Goal: Task Accomplishment & Management: Complete application form

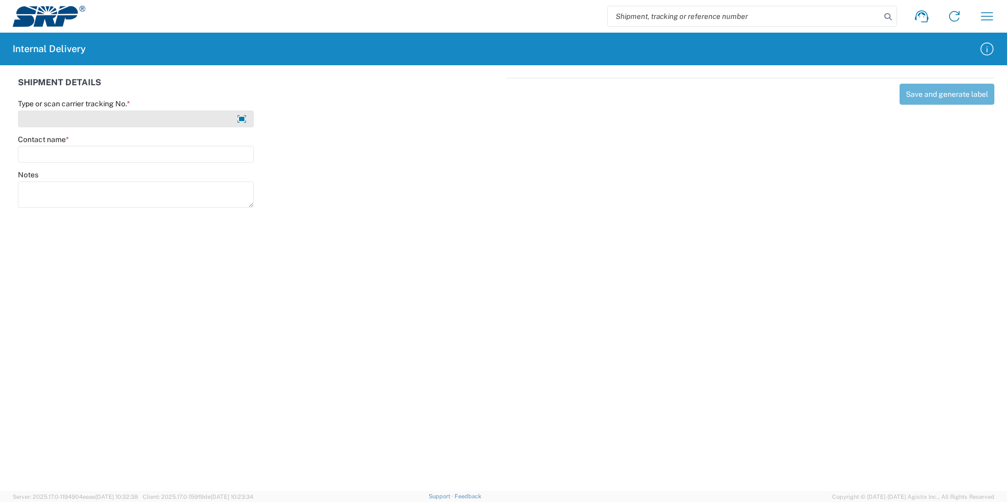
click at [71, 122] on input "Type or scan carrier tracking No. *" at bounding box center [136, 119] width 236 height 17
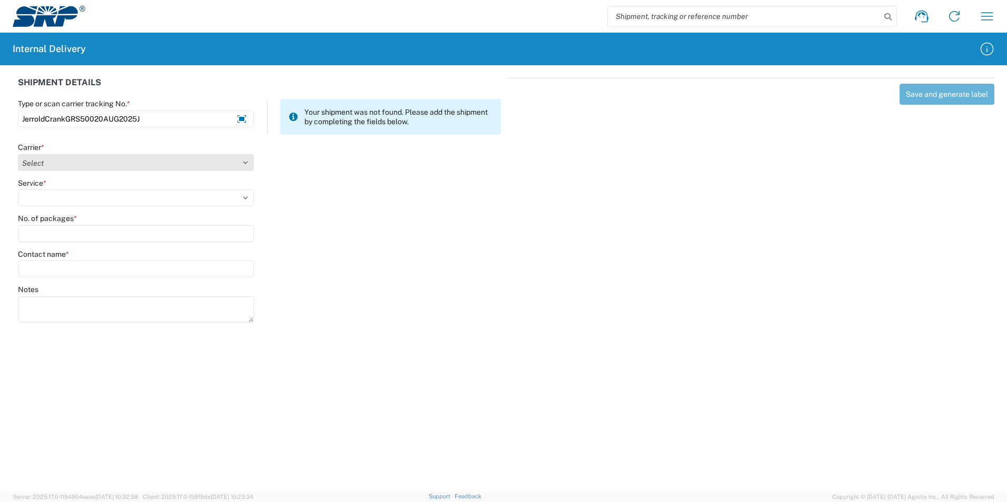
type input "JerroldCrankGRS50020AUG2025J"
click at [244, 162] on select "Select Amazon Logistics ATI Trucking BC Dimerco Logistics Empire Southwest FedE…" at bounding box center [136, 162] width 236 height 17
select select "18713"
click at [18, 154] on select "Select Amazon Logistics ATI Trucking BC Dimerco Logistics Empire Southwest FedE…" at bounding box center [136, 162] width 236 height 17
click at [63, 200] on select "Select Ground Inter-Office" at bounding box center [136, 198] width 236 height 17
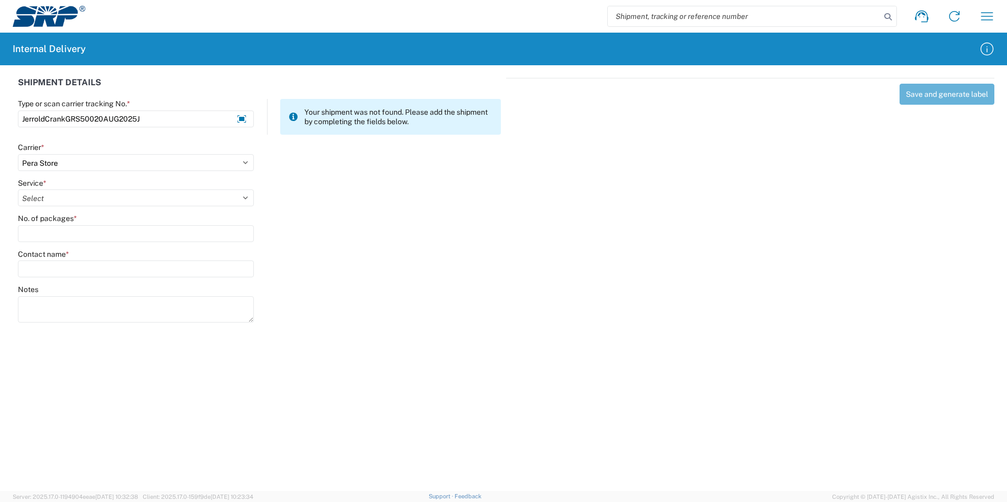
select select "35763"
click at [18, 190] on select "Select Ground Inter-Office" at bounding box center [136, 198] width 236 height 17
click at [53, 234] on input "No. of packages *" at bounding box center [136, 233] width 236 height 17
type input "1"
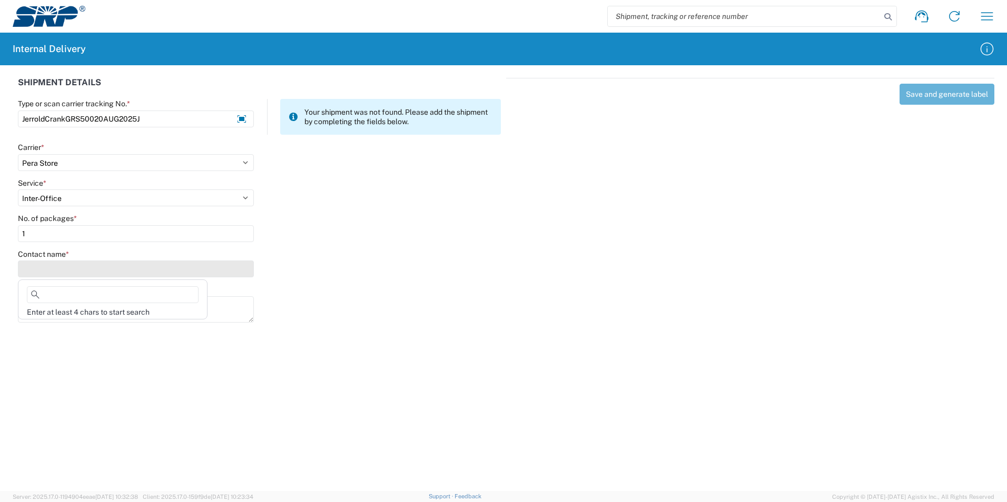
click at [54, 270] on input "Contact name *" at bounding box center [136, 269] width 236 height 17
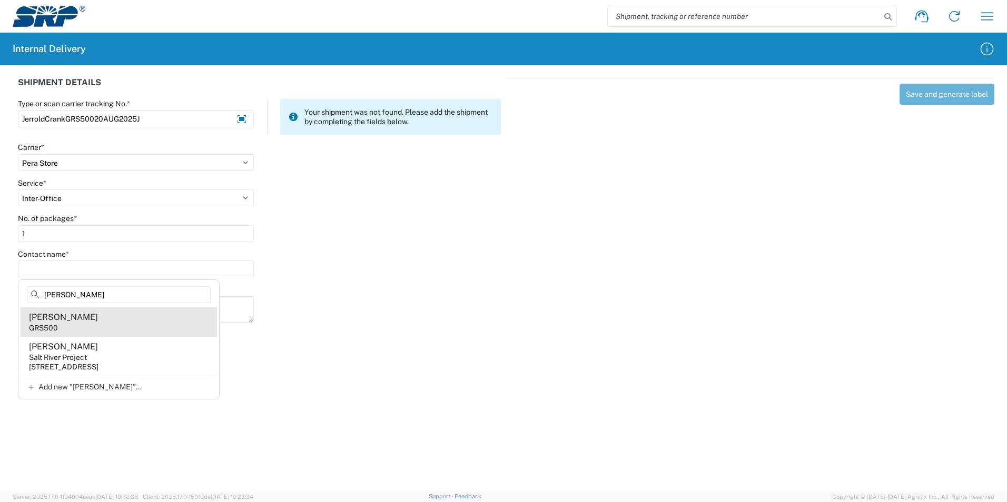
type input "[PERSON_NAME]"
click at [77, 324] on agx-address-suggestion-item "[PERSON_NAME] GRS500" at bounding box center [119, 321] width 196 height 29
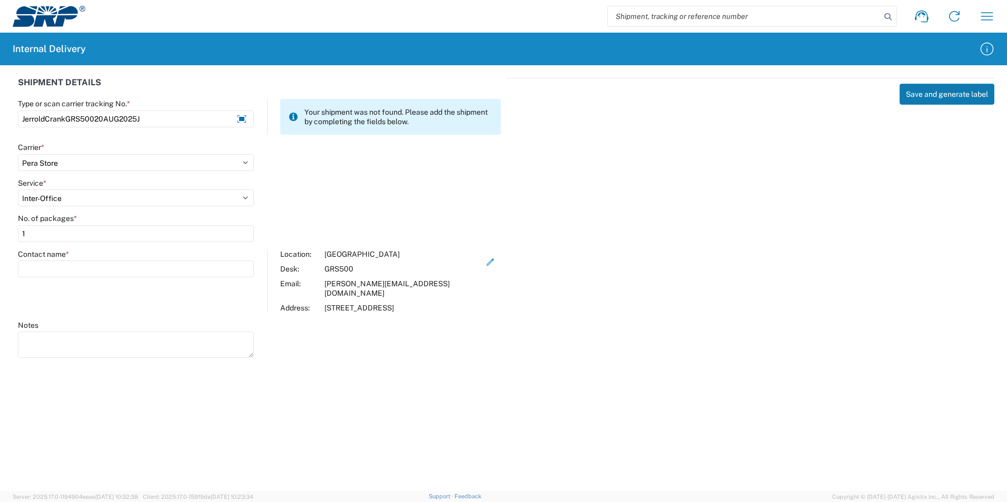
click at [930, 91] on button "Save and generate label" at bounding box center [946, 94] width 95 height 21
